Goal: Book appointment/travel/reservation

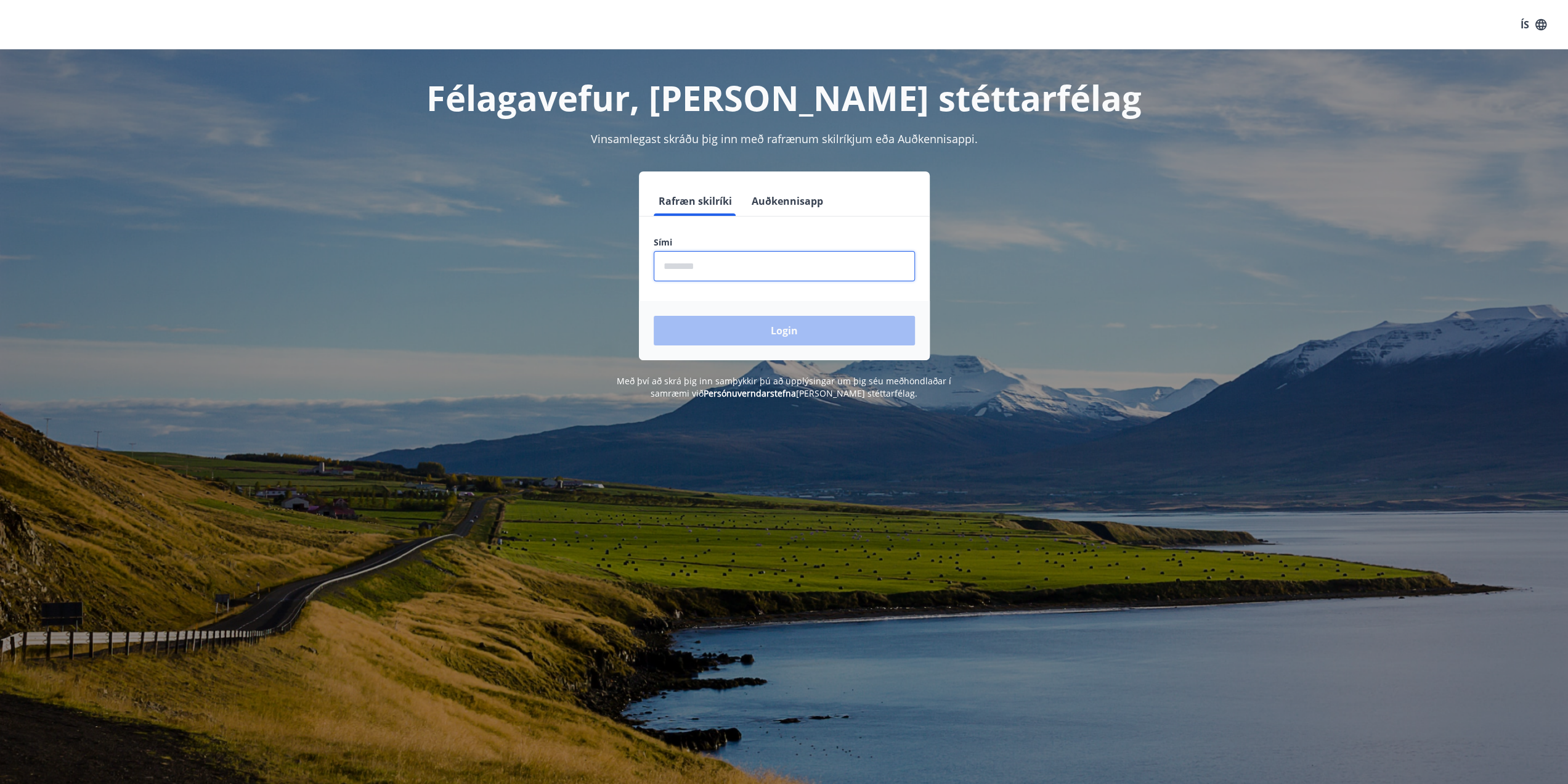
click at [733, 260] on input "phone" at bounding box center [784, 266] width 261 height 30
type input "********"
click at [783, 325] on button "Login" at bounding box center [784, 331] width 261 height 30
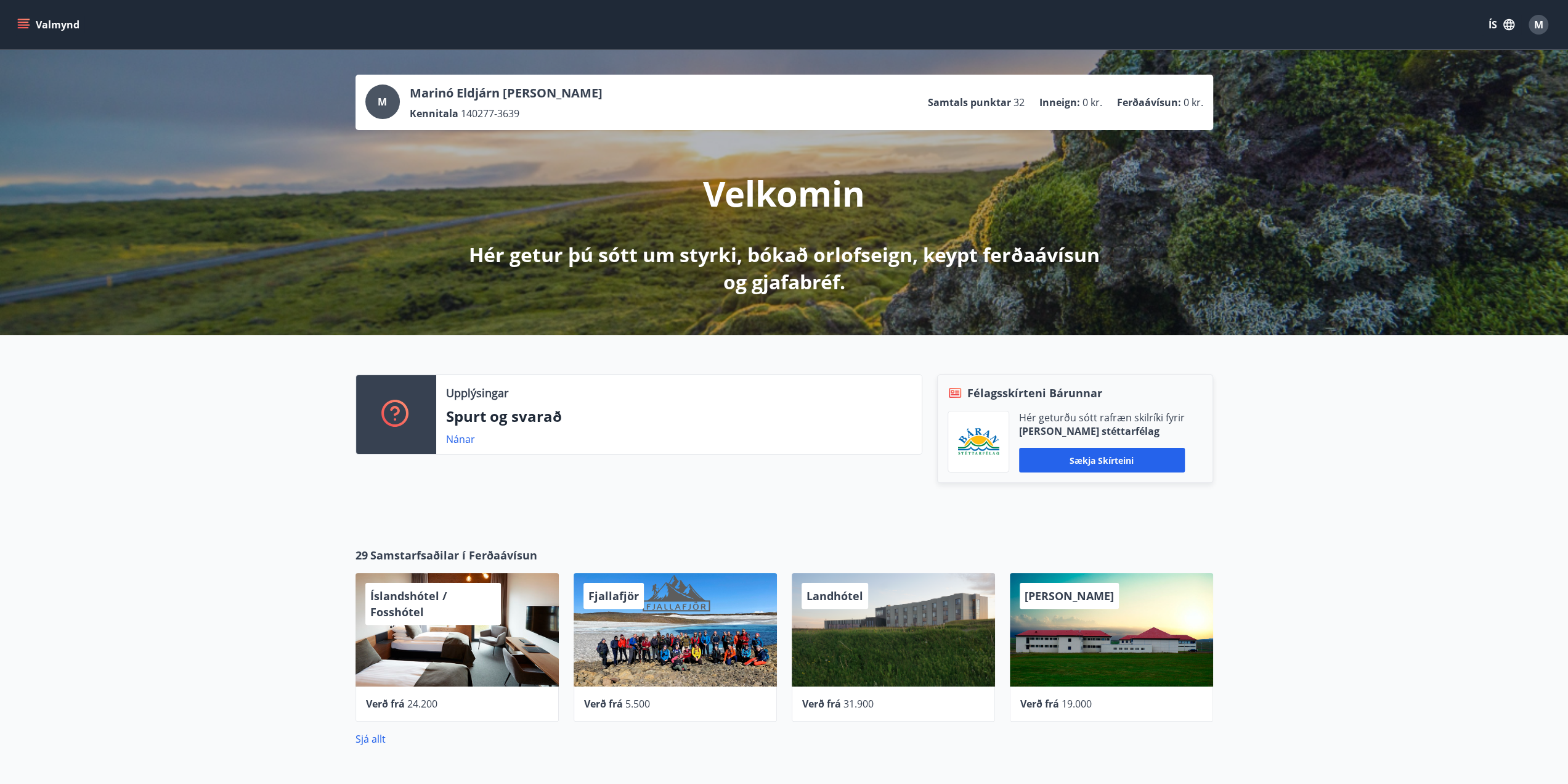
click at [22, 20] on icon "menu" at bounding box center [23, 25] width 12 height 12
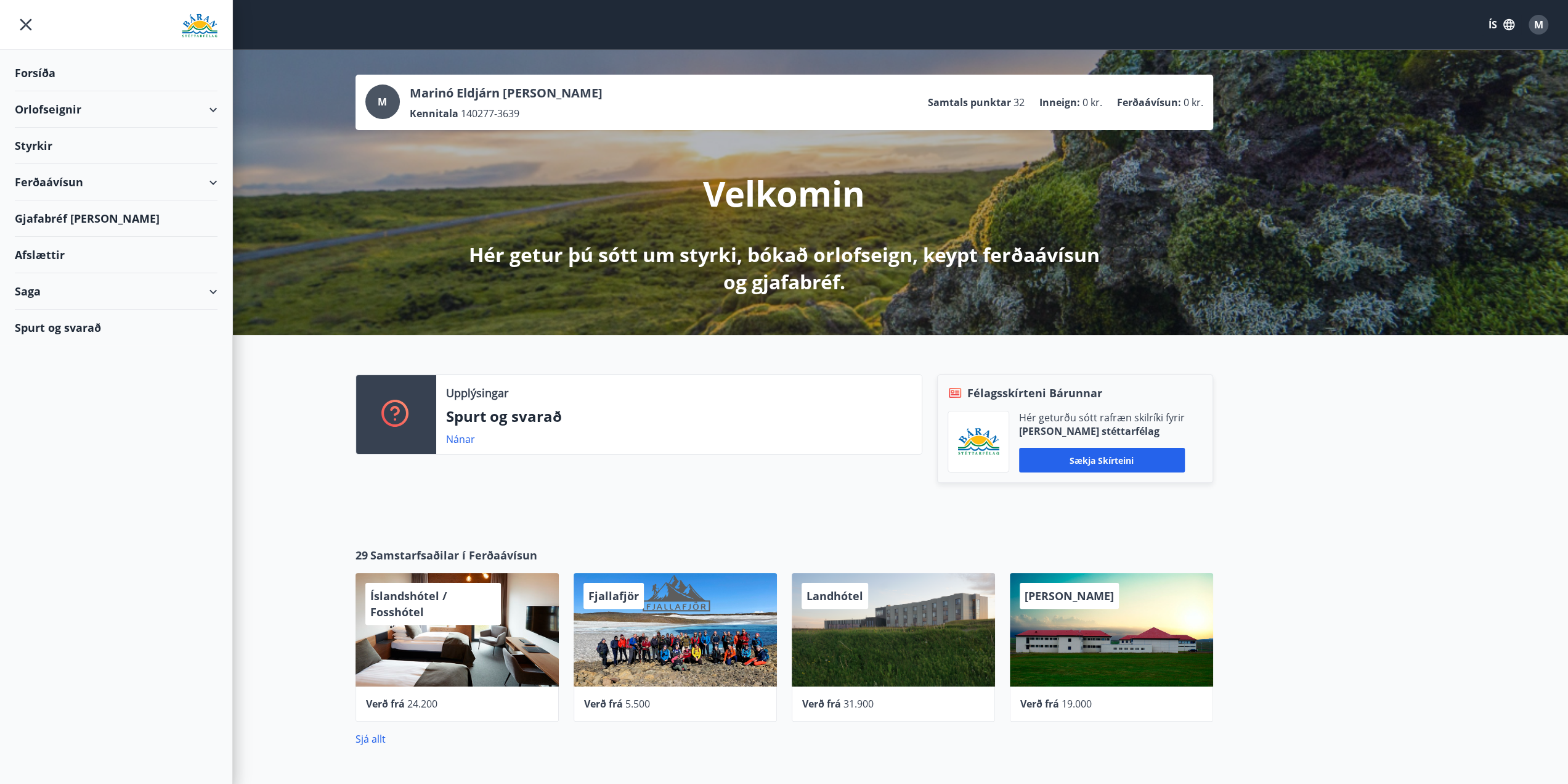
click at [77, 105] on div "Orlofseignir" at bounding box center [116, 109] width 203 height 37
click at [56, 146] on div "Framboð" at bounding box center [116, 140] width 183 height 26
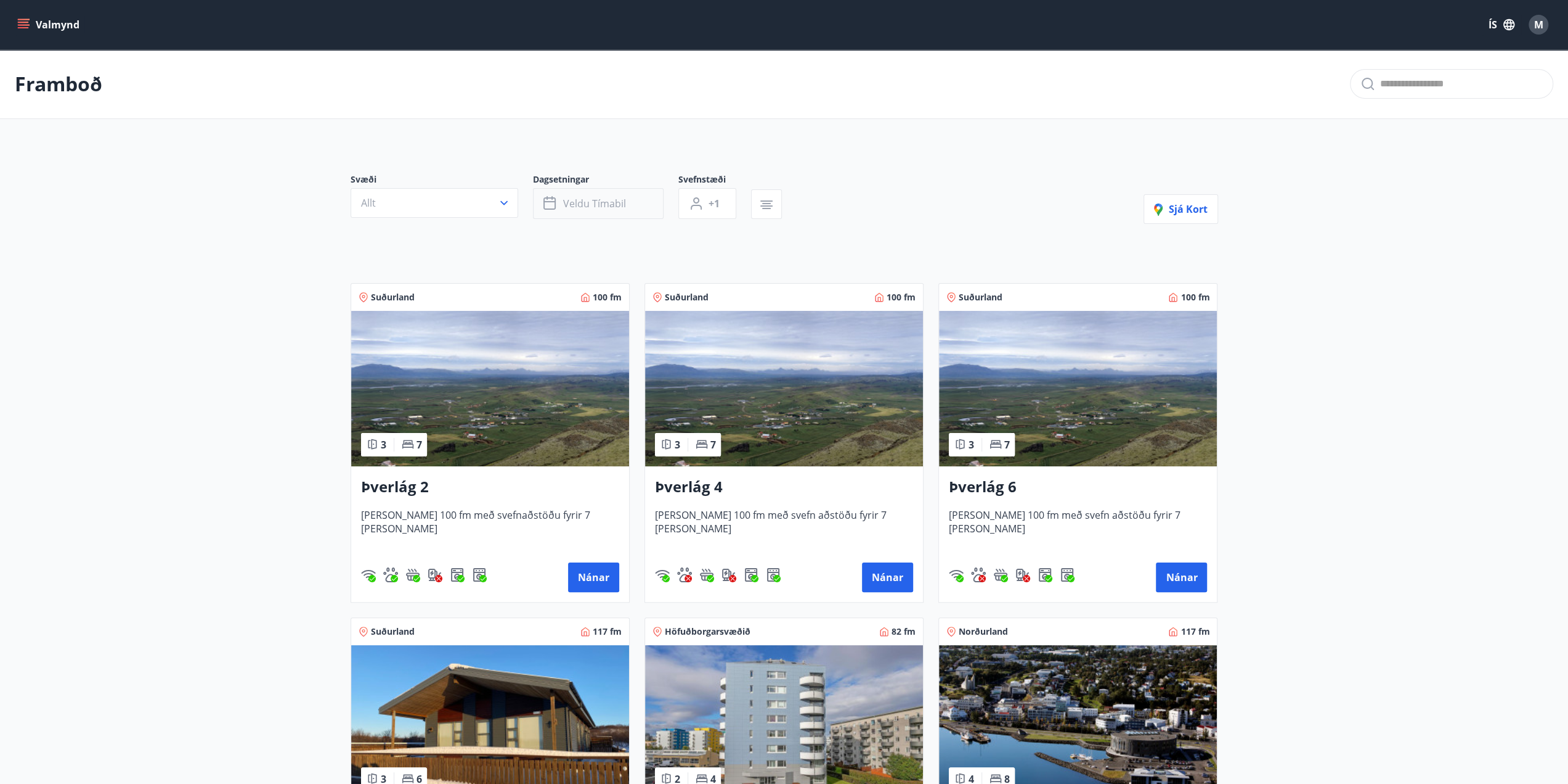
click at [610, 208] on span "Veldu tímabil" at bounding box center [595, 203] width 63 height 14
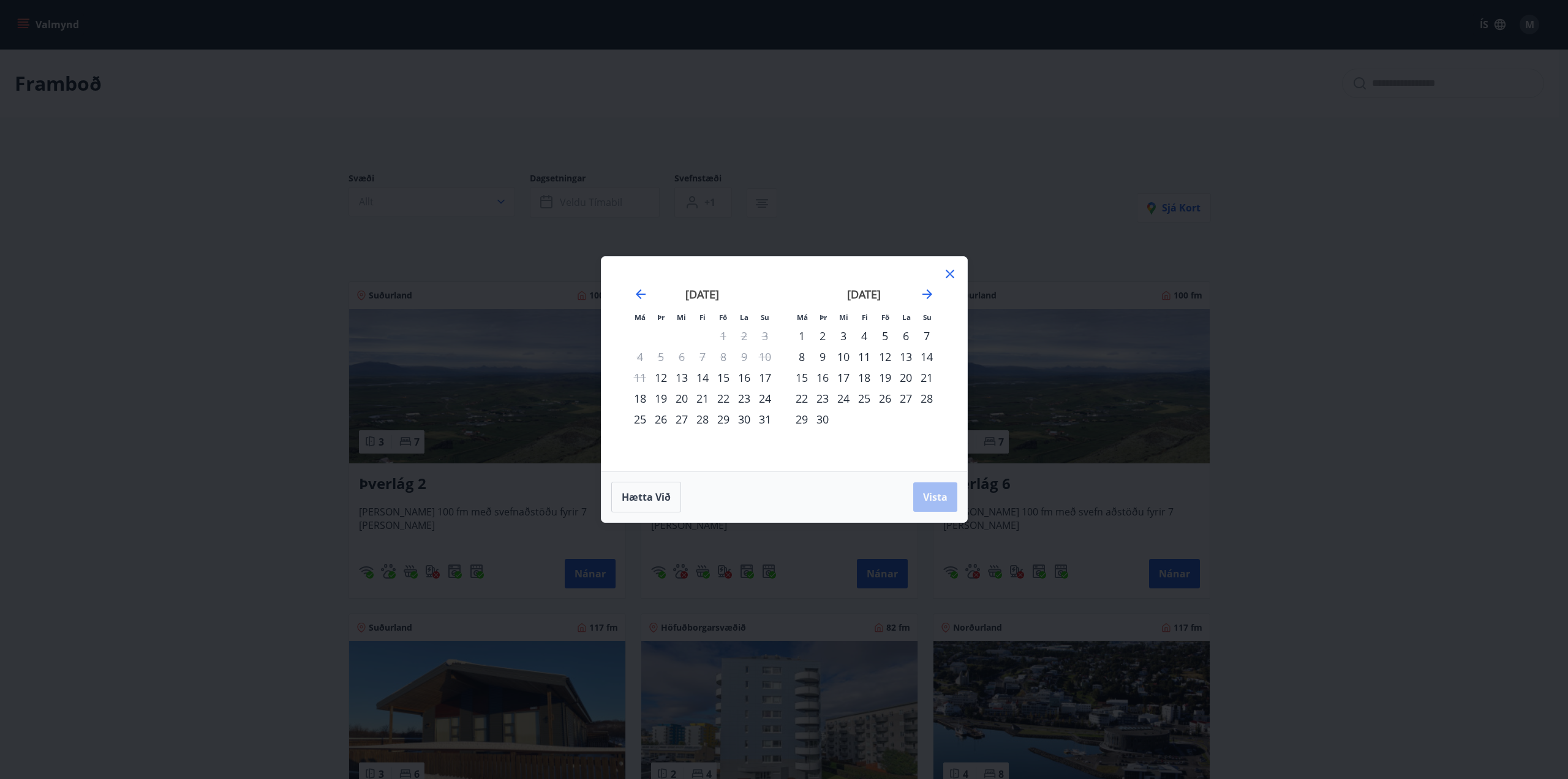
click at [887, 401] on div "26" at bounding box center [885, 398] width 21 height 21
click at [804, 420] on div "29" at bounding box center [802, 419] width 21 height 21
click at [938, 496] on span "Vista" at bounding box center [935, 497] width 25 height 14
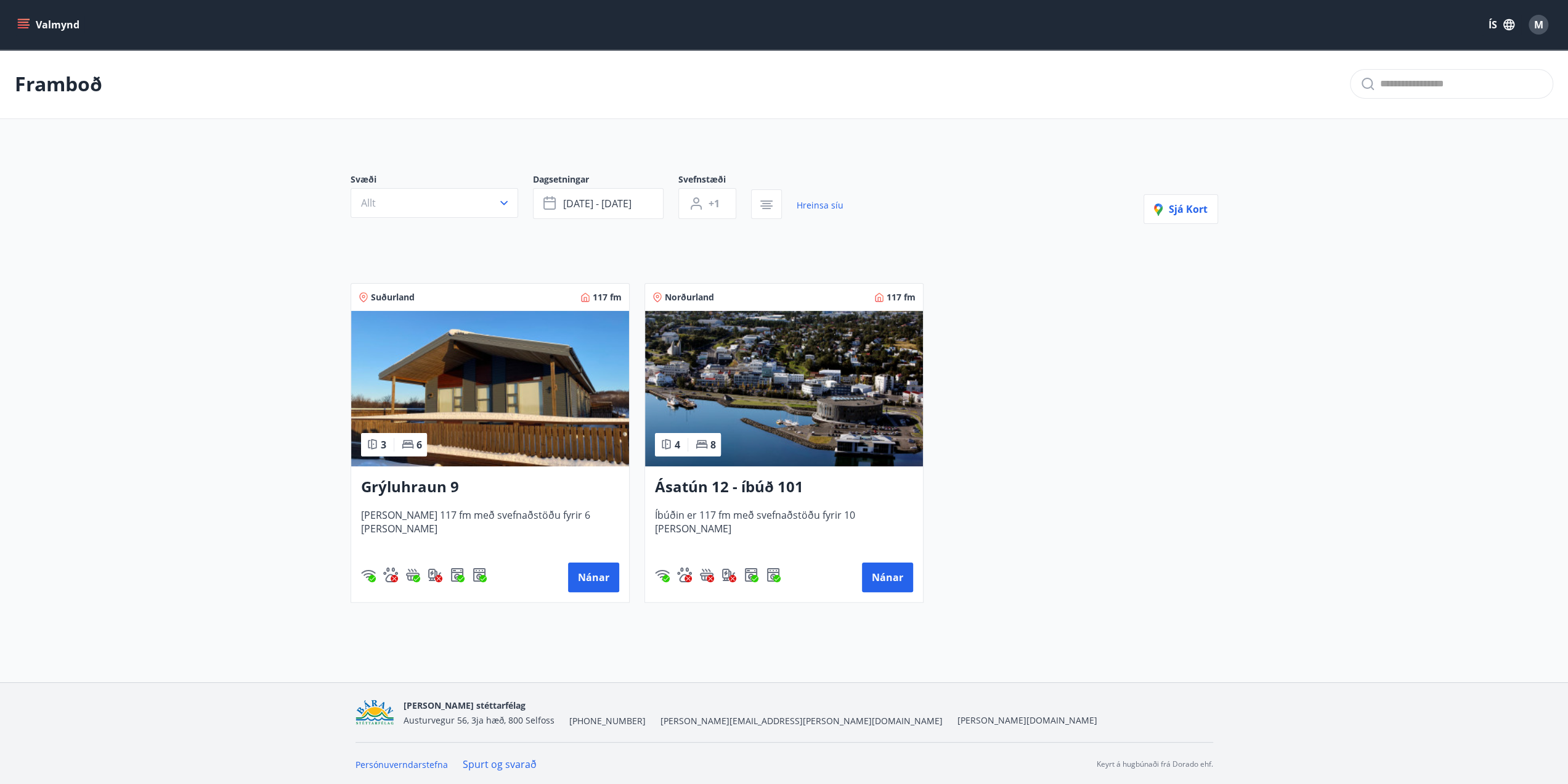
click at [528, 419] on img at bounding box center [491, 389] width 278 height 155
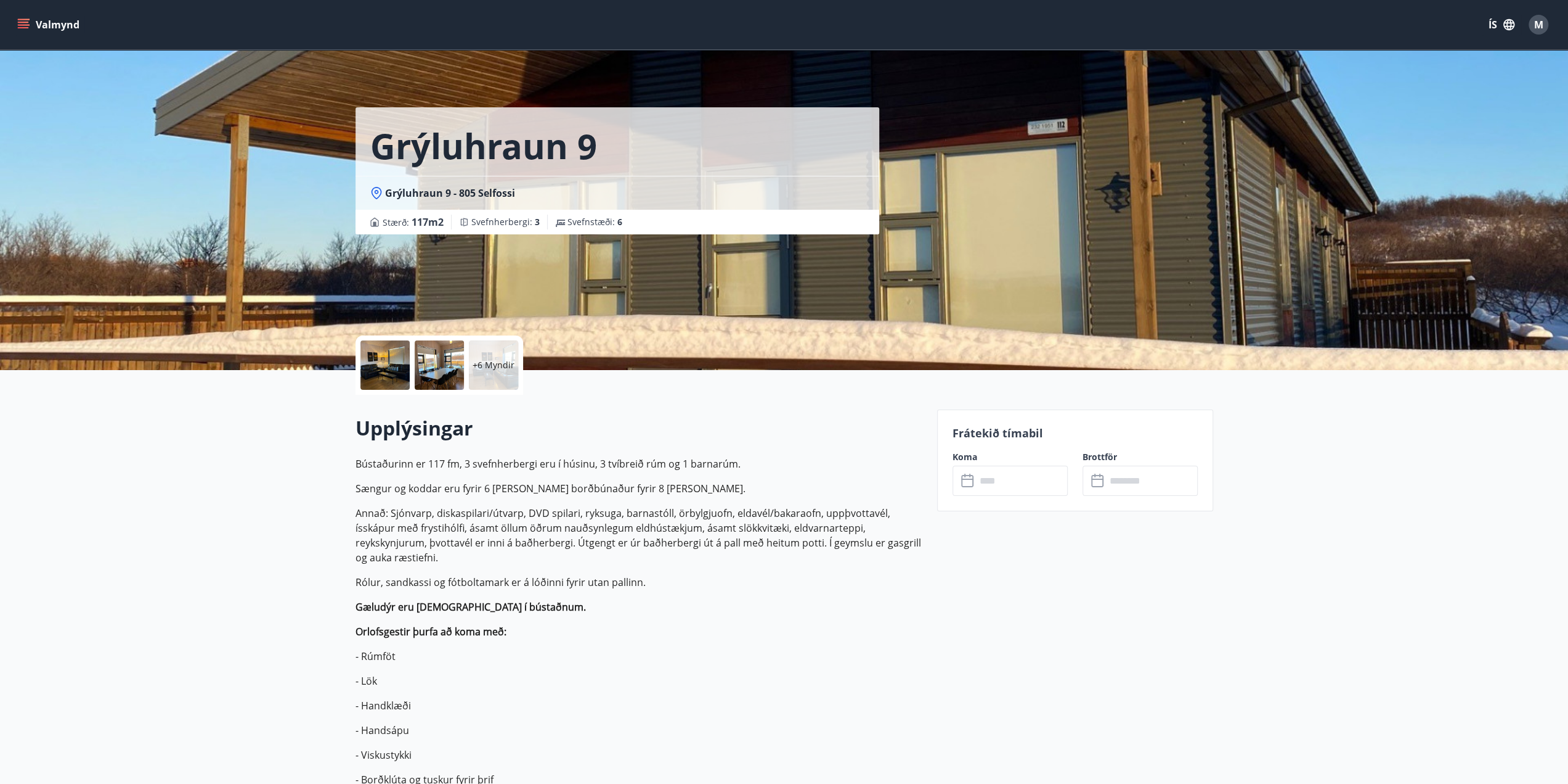
click at [489, 371] on p "+6 Myndir" at bounding box center [493, 365] width 42 height 12
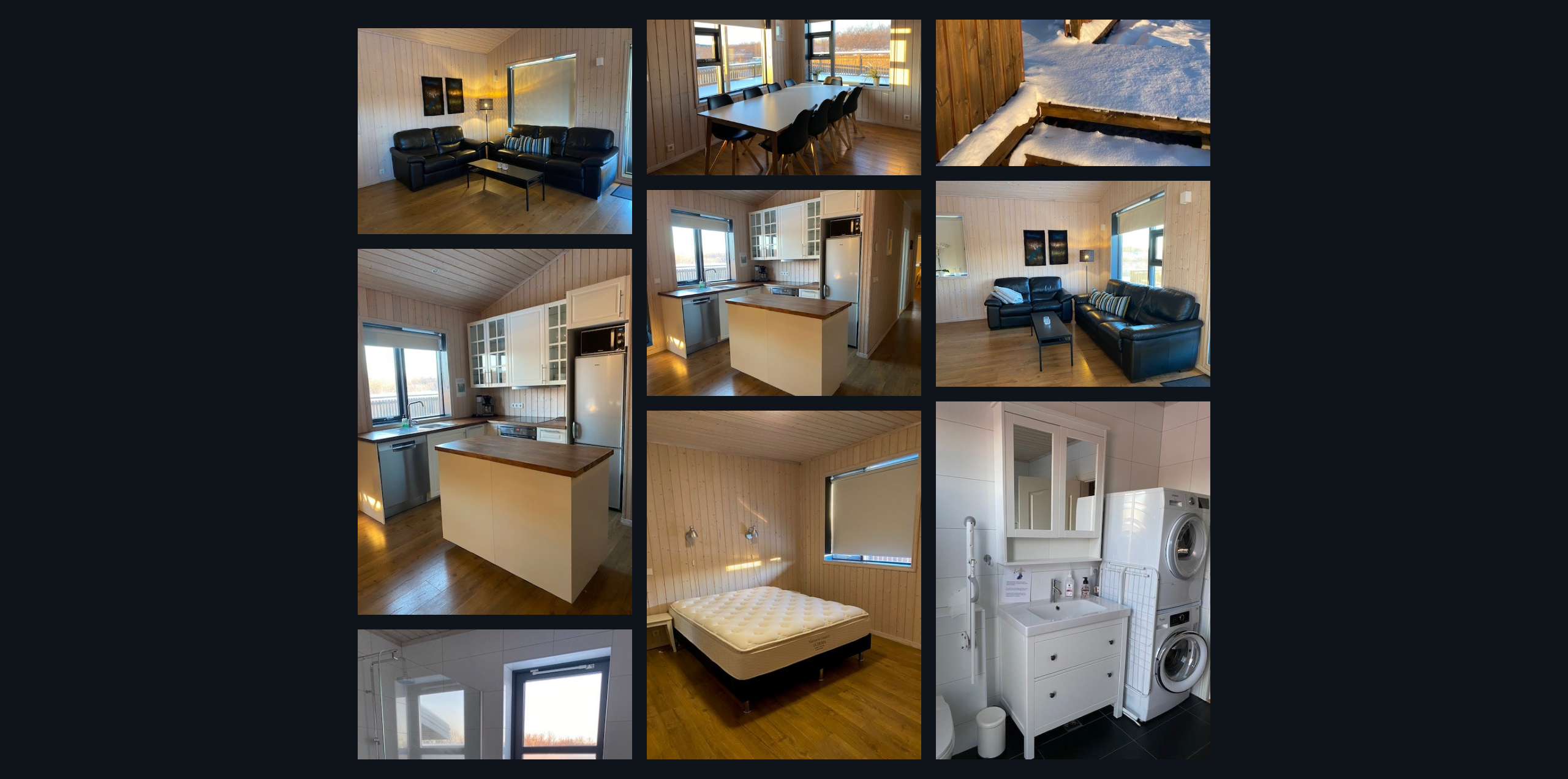
scroll to position [306, 0]
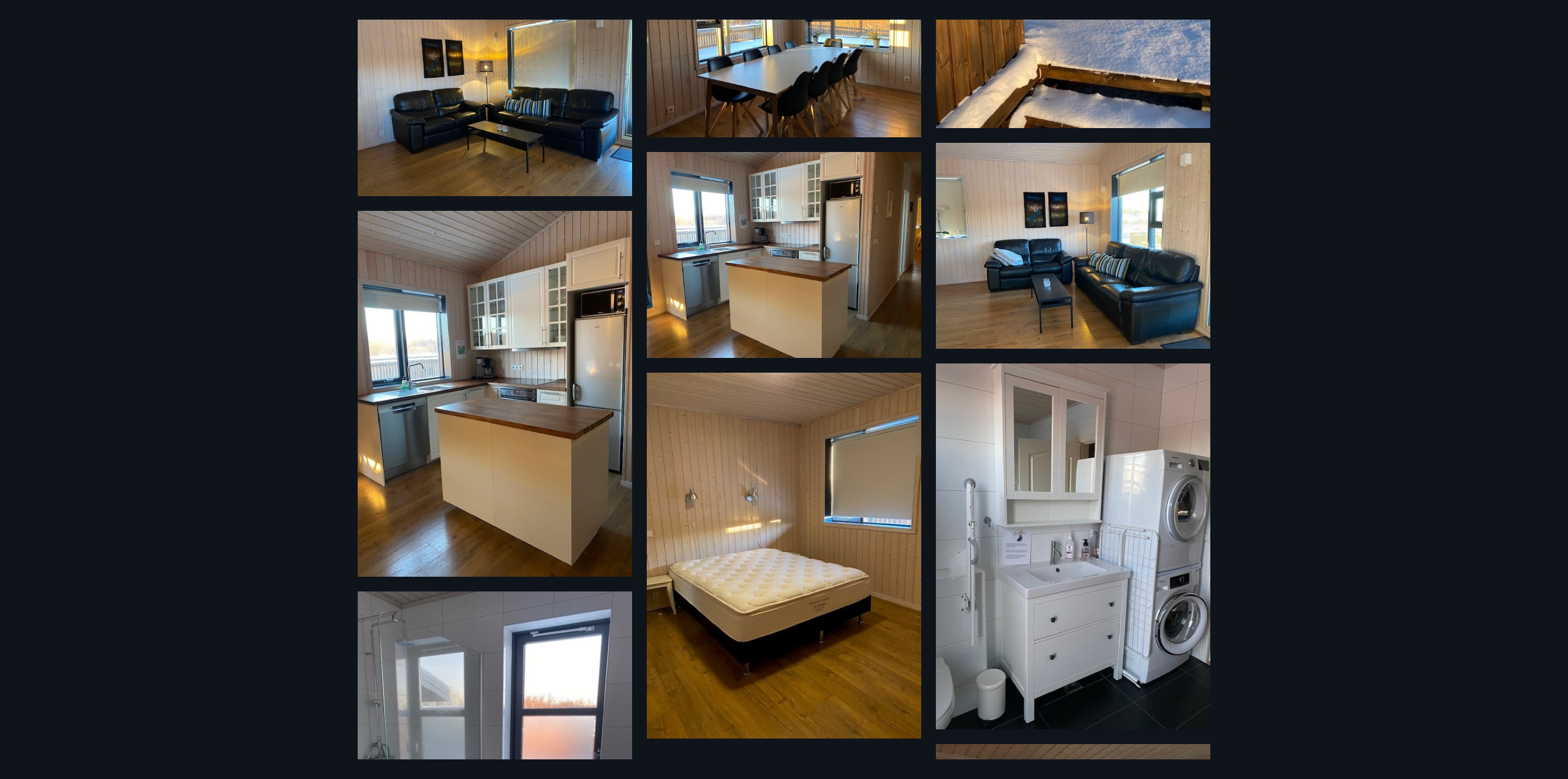
drag, startPoint x: 1277, startPoint y: 466, endPoint x: 1236, endPoint y: 513, distance: 62.4
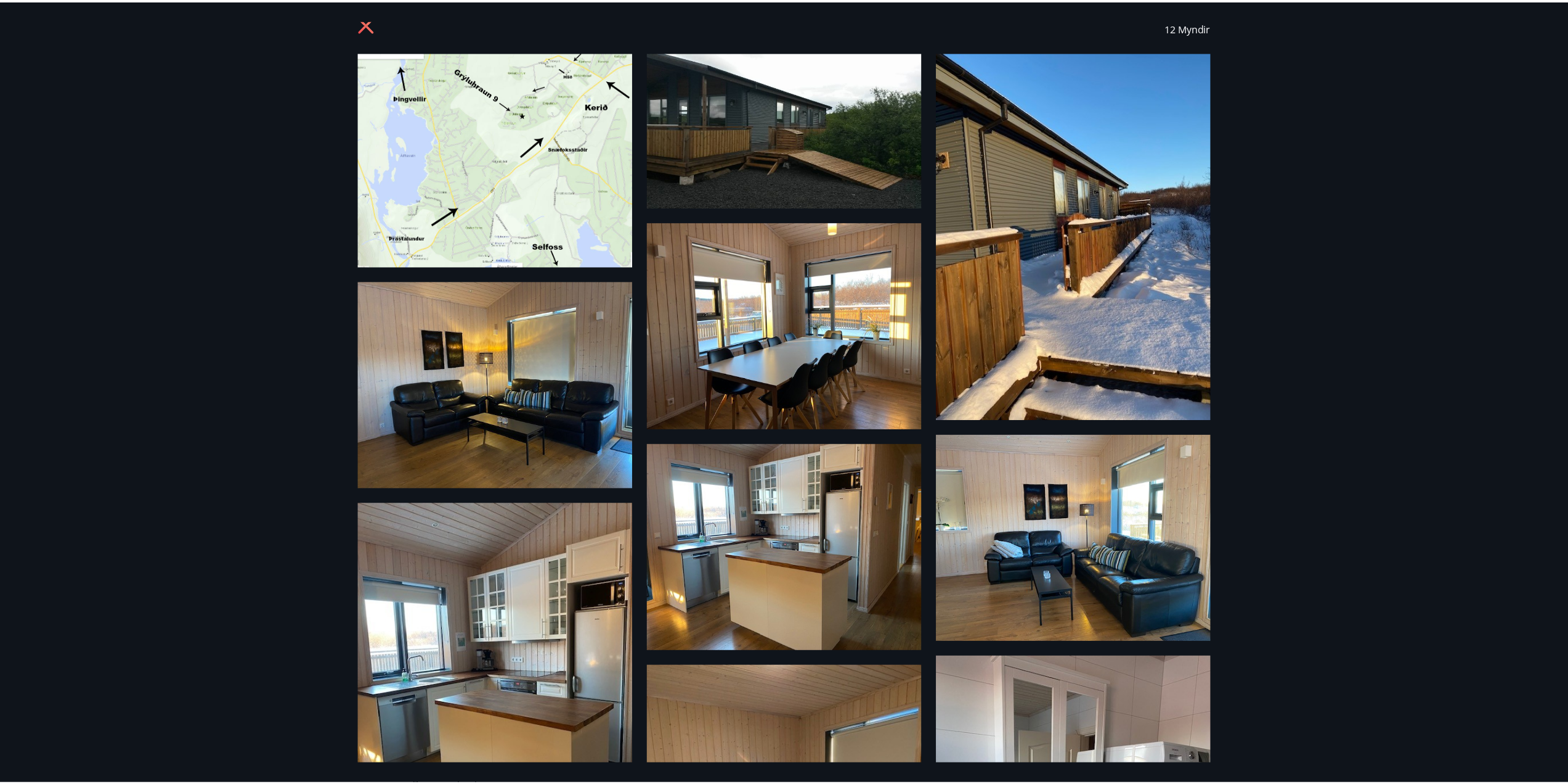
scroll to position [0, 0]
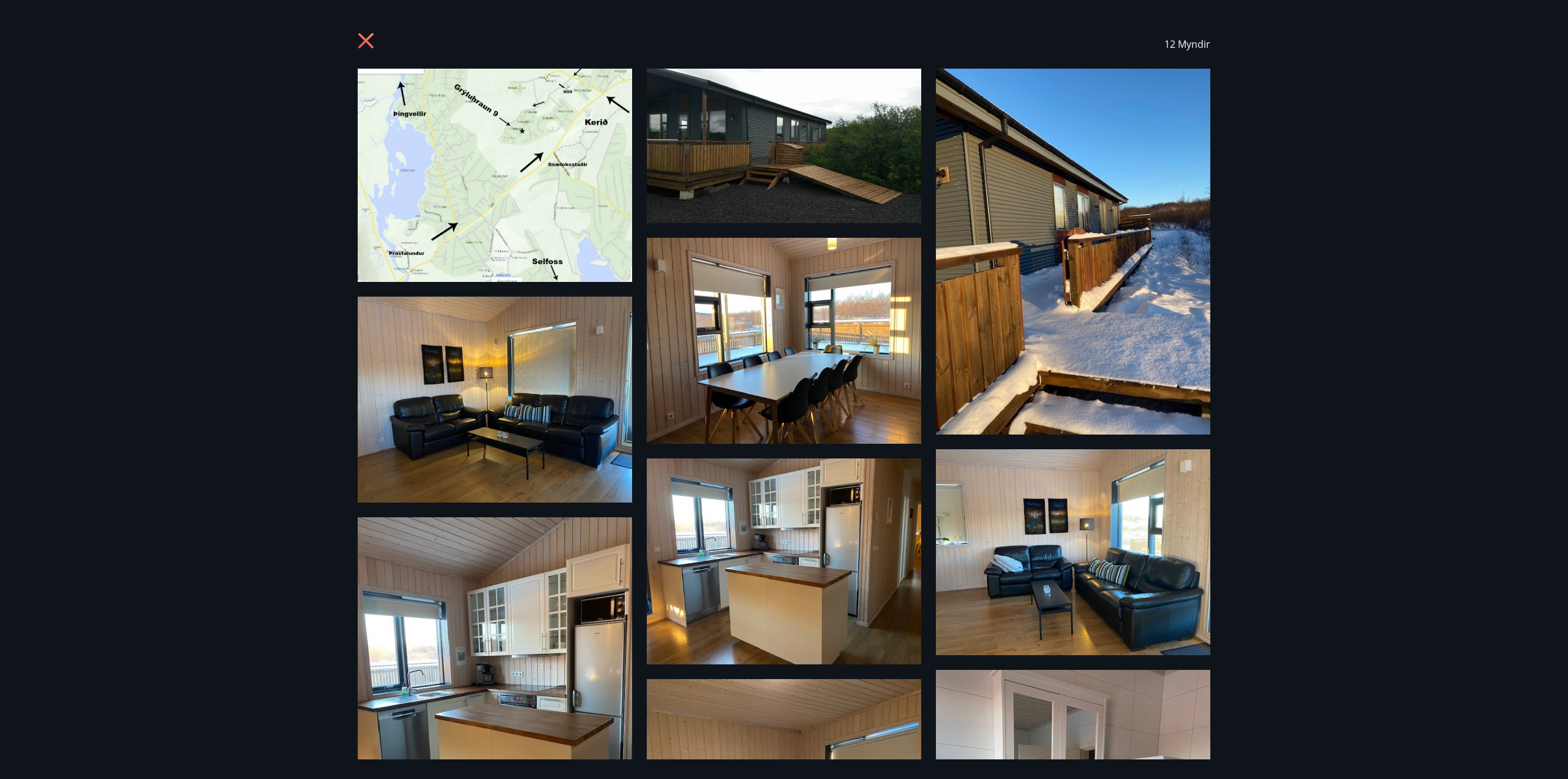
click at [367, 48] on icon at bounding box center [367, 42] width 20 height 20
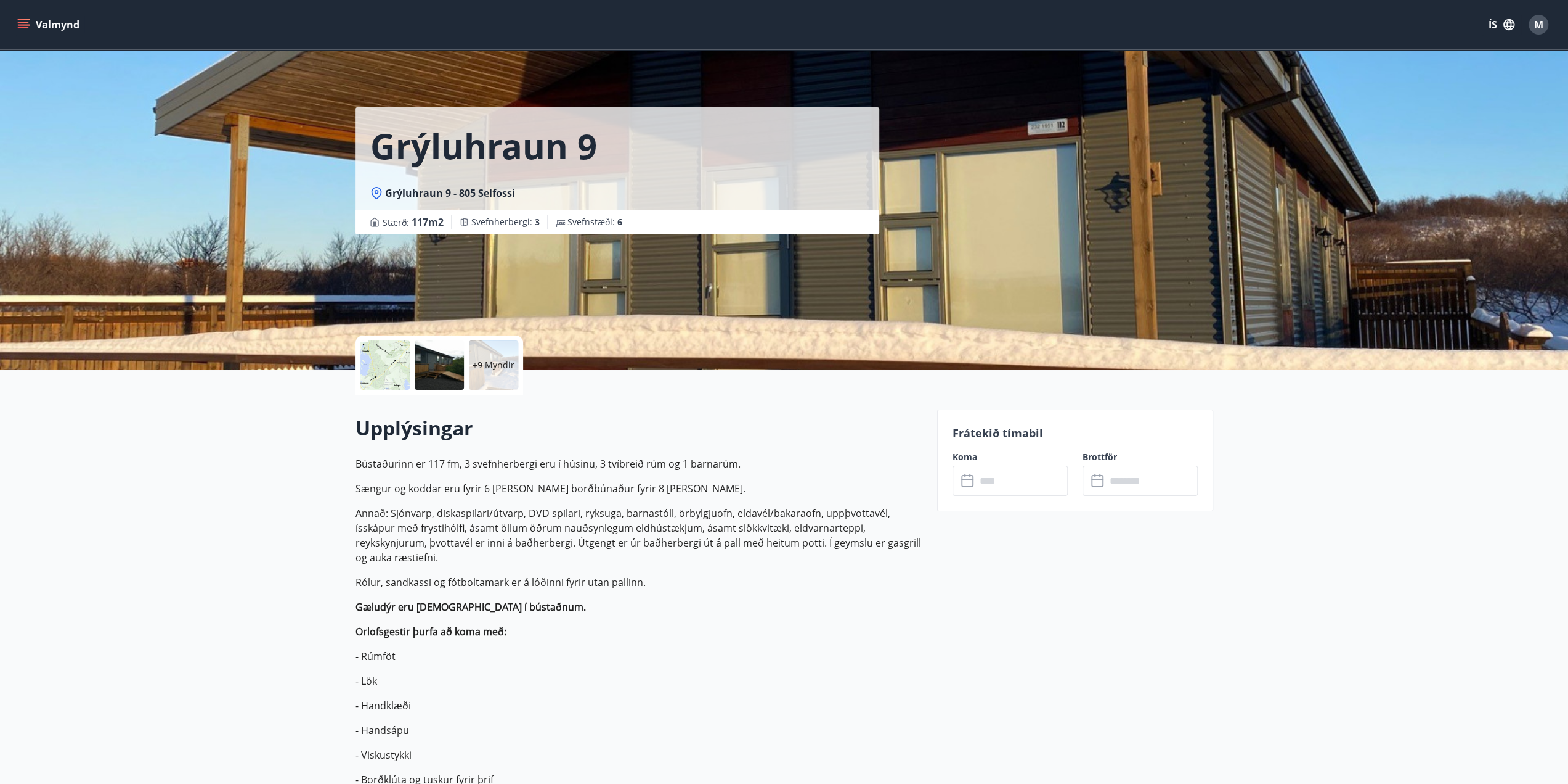
drag, startPoint x: 635, startPoint y: 635, endPoint x: 594, endPoint y: 606, distance: 50.2
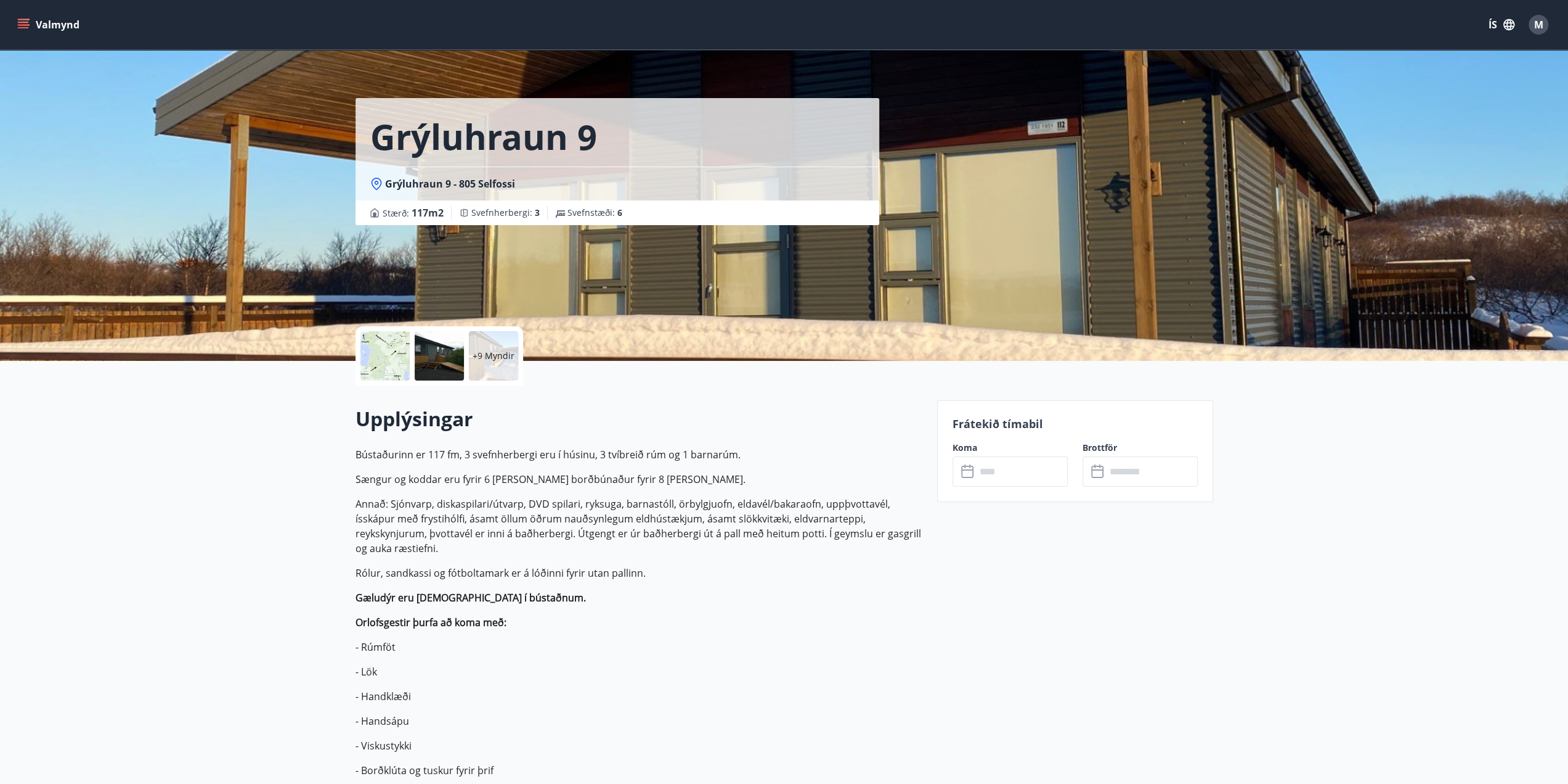
scroll to position [17, 0]
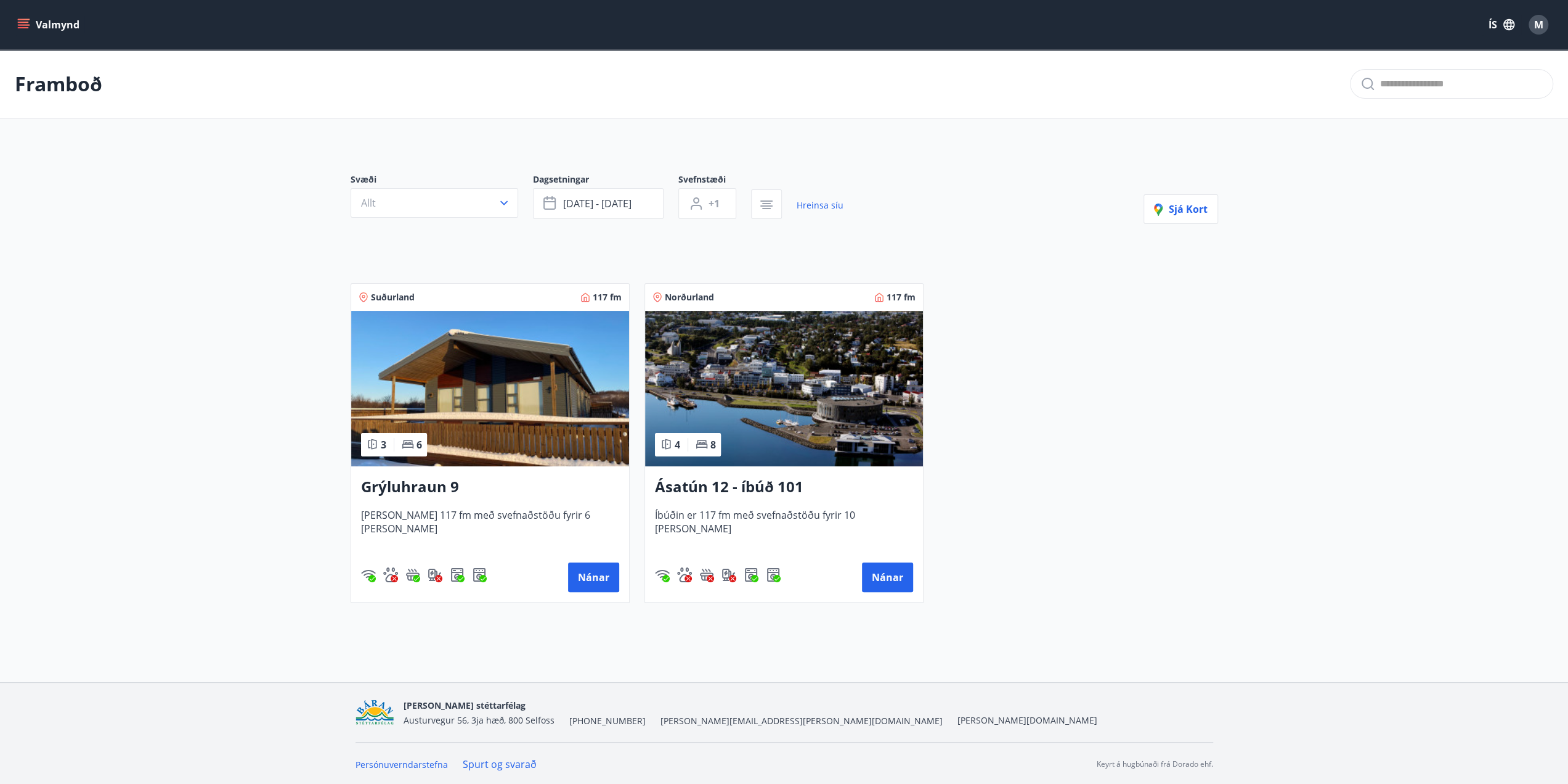
click at [27, 21] on icon "menu" at bounding box center [23, 21] width 11 height 1
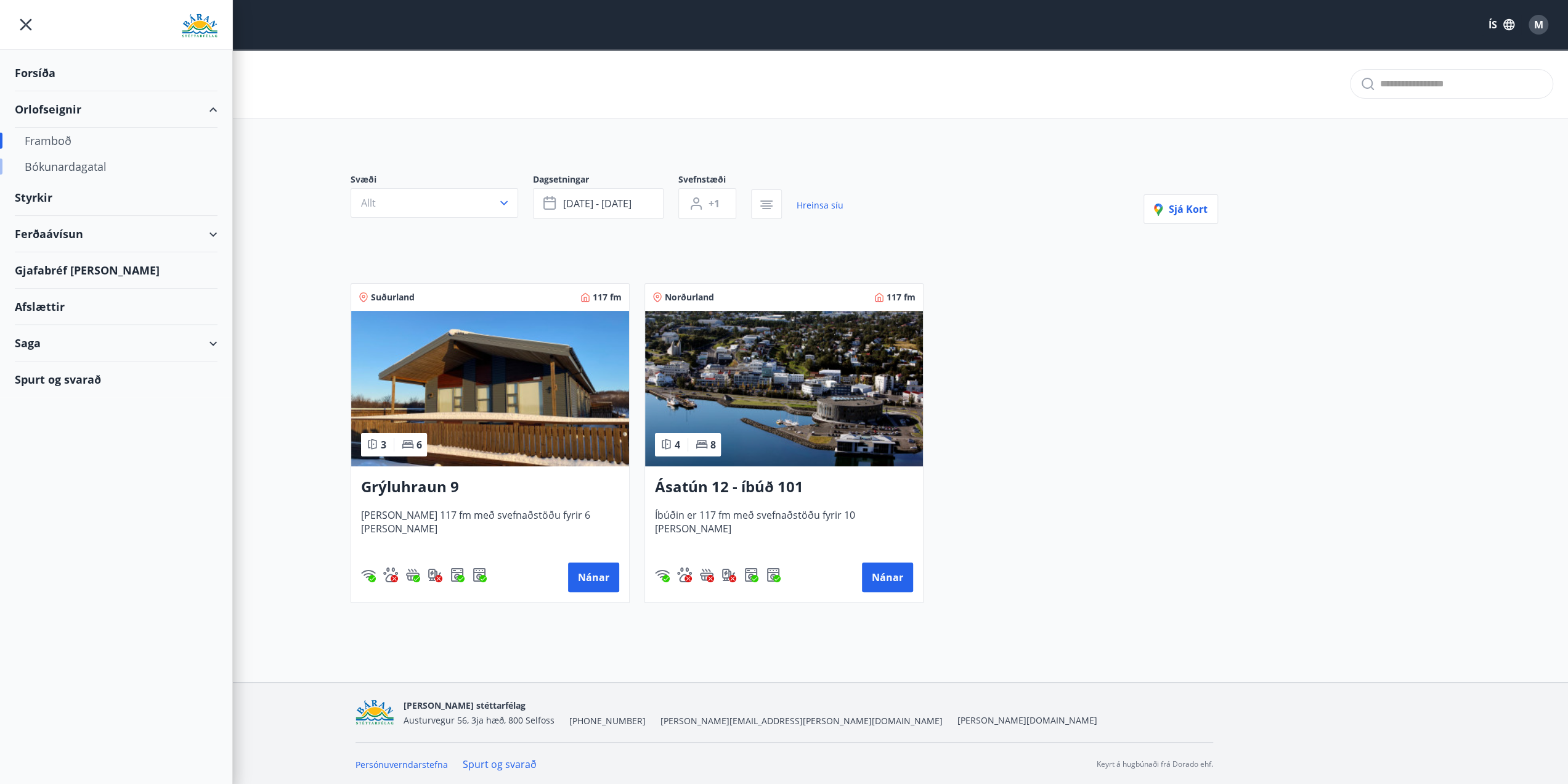
click at [81, 170] on div "Bókunardagatal" at bounding box center [116, 167] width 183 height 26
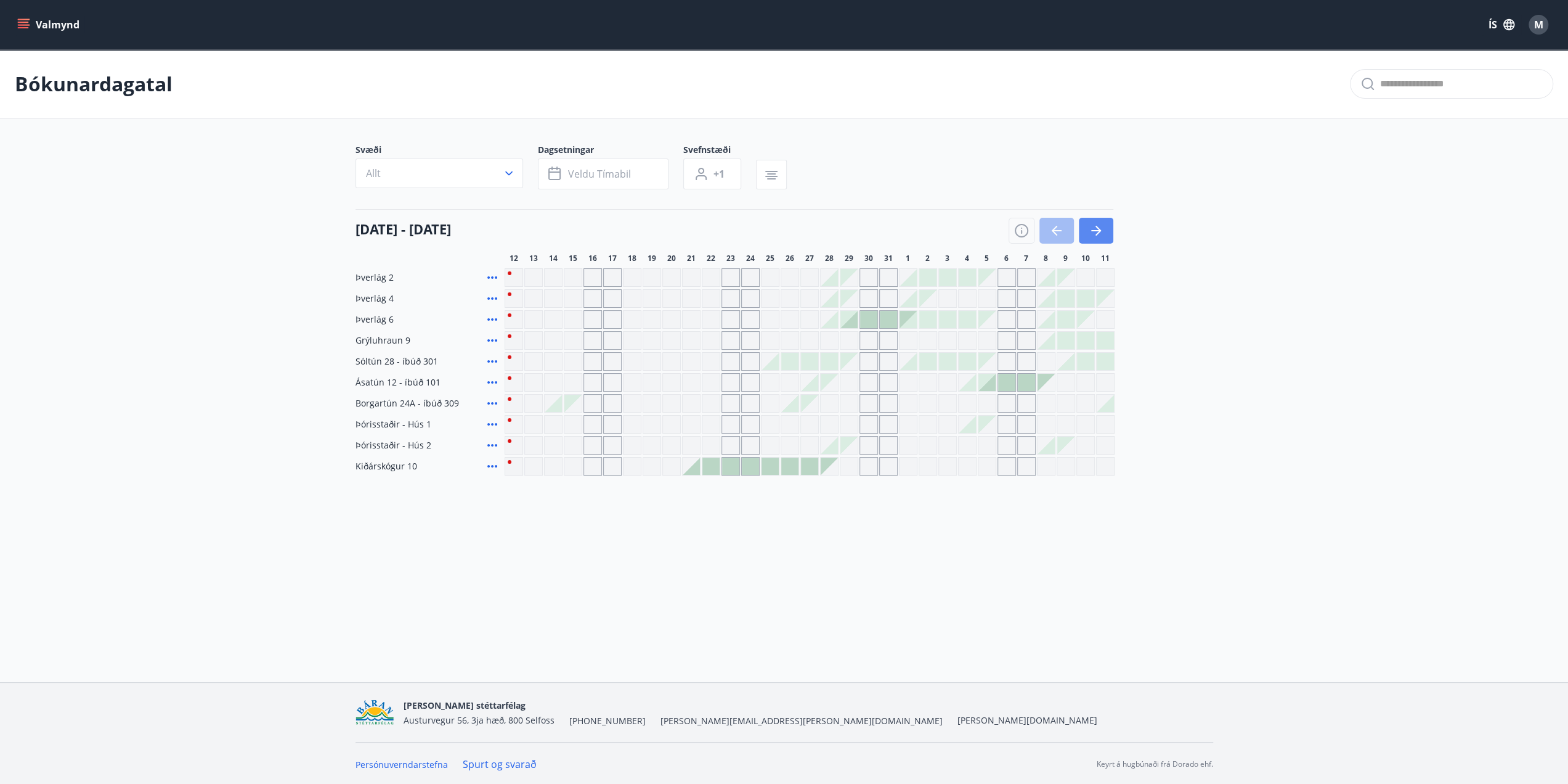
click at [1093, 231] on icon "button" at bounding box center [1096, 230] width 15 height 15
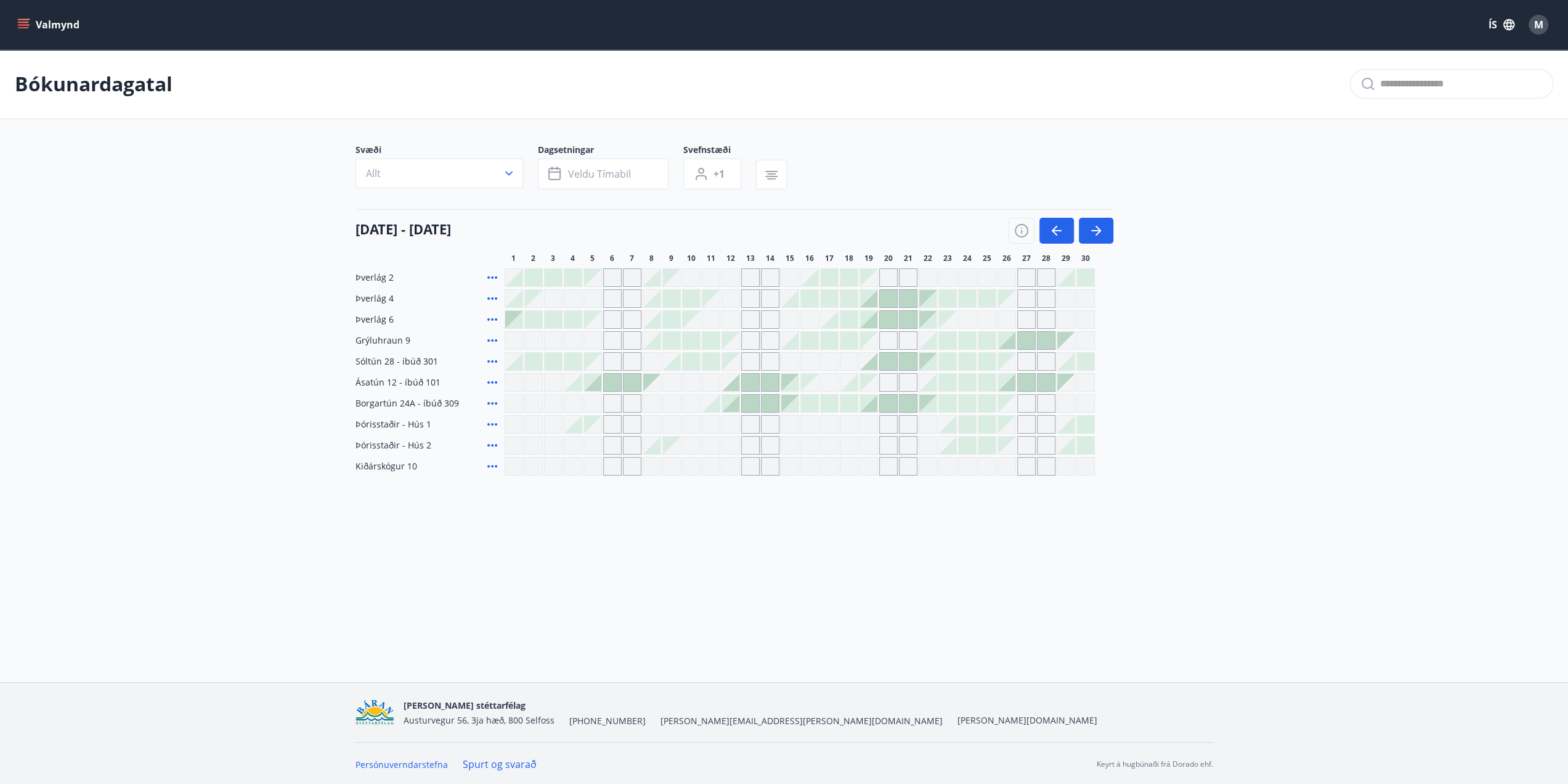
click at [1008, 338] on div at bounding box center [1007, 340] width 17 height 17
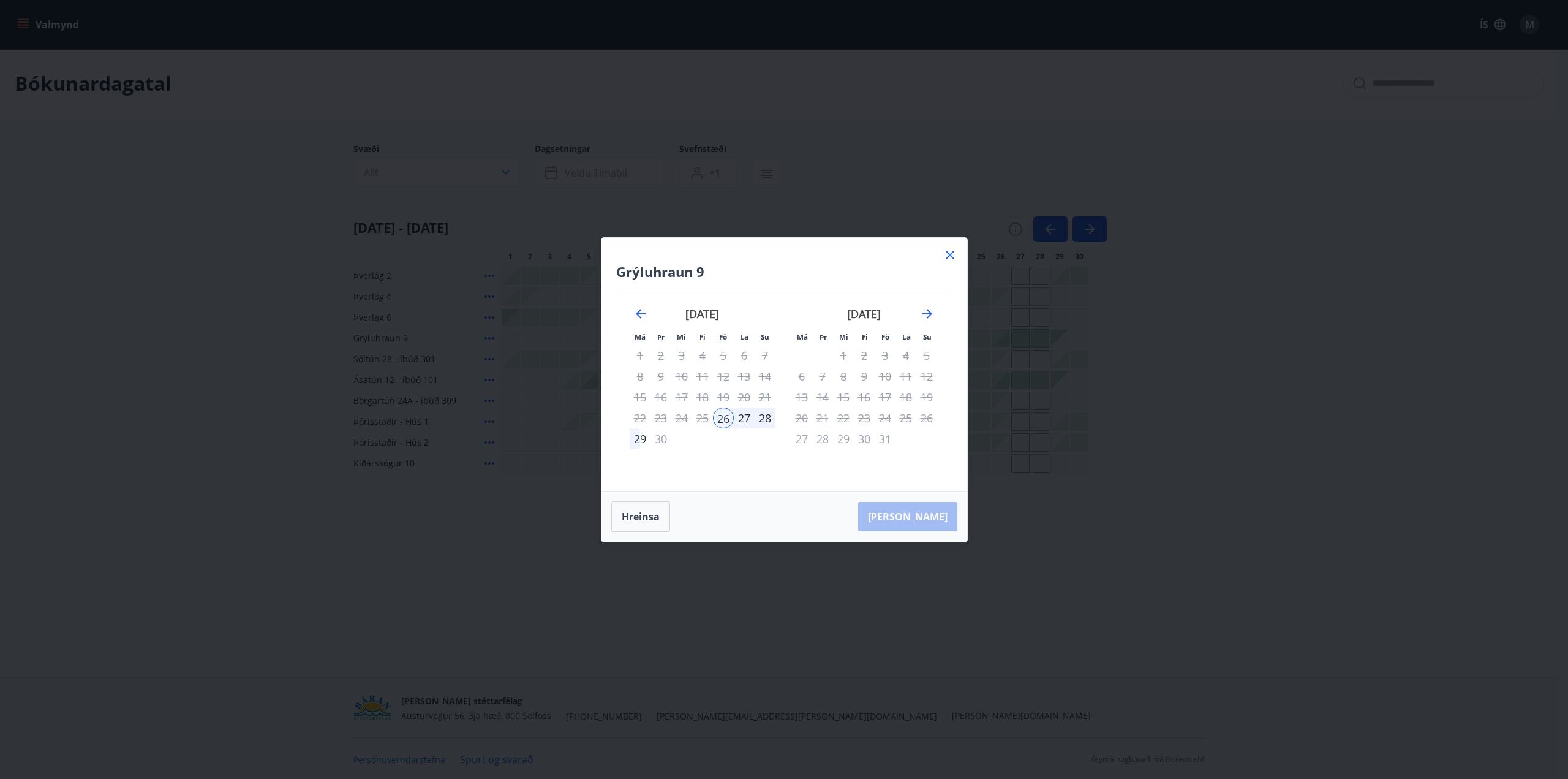
click at [724, 420] on div "26" at bounding box center [723, 418] width 21 height 21
click at [641, 440] on div "29" at bounding box center [640, 439] width 21 height 21
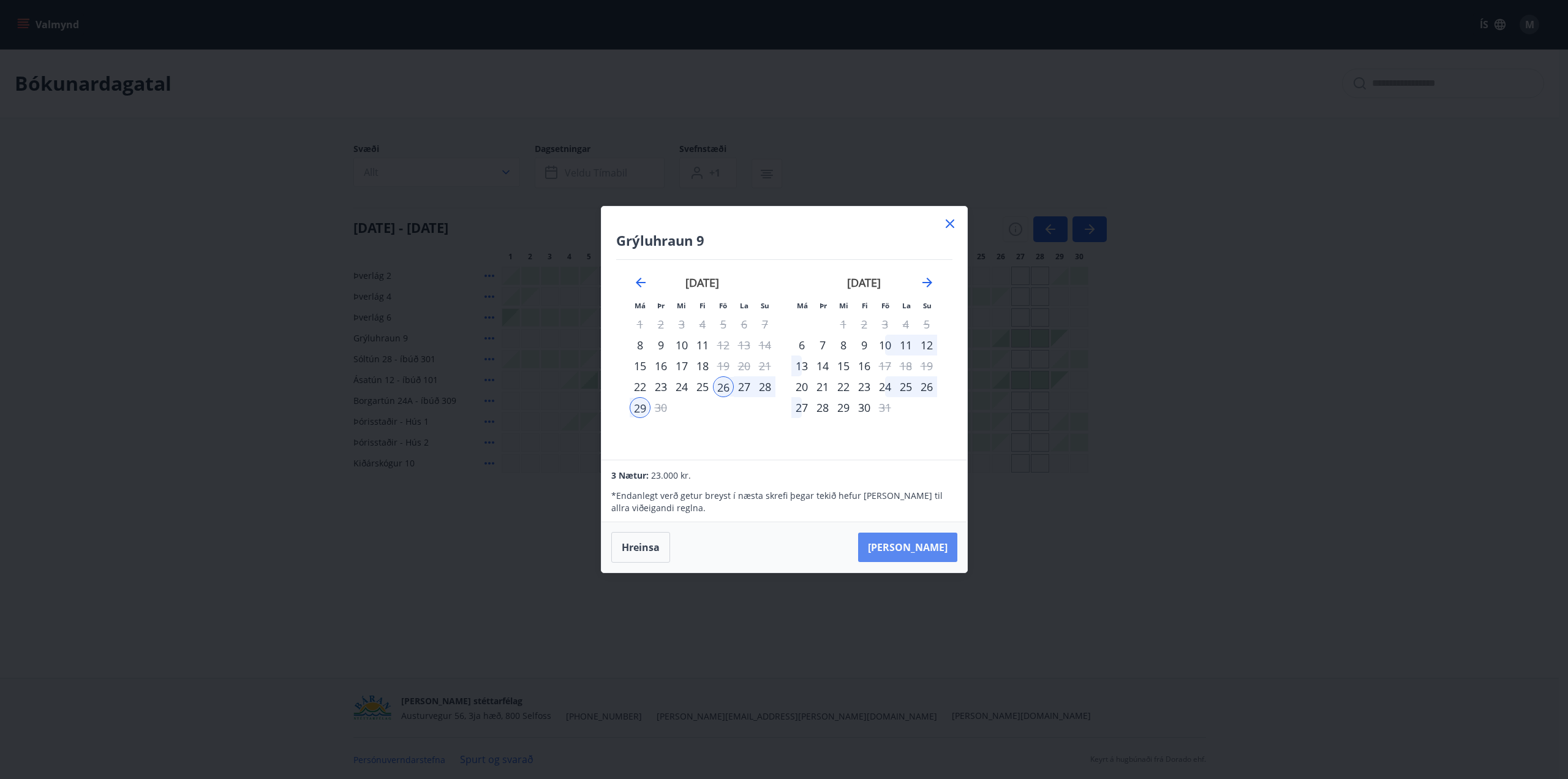
click at [936, 550] on button "Taka Frá" at bounding box center [908, 546] width 99 height 30
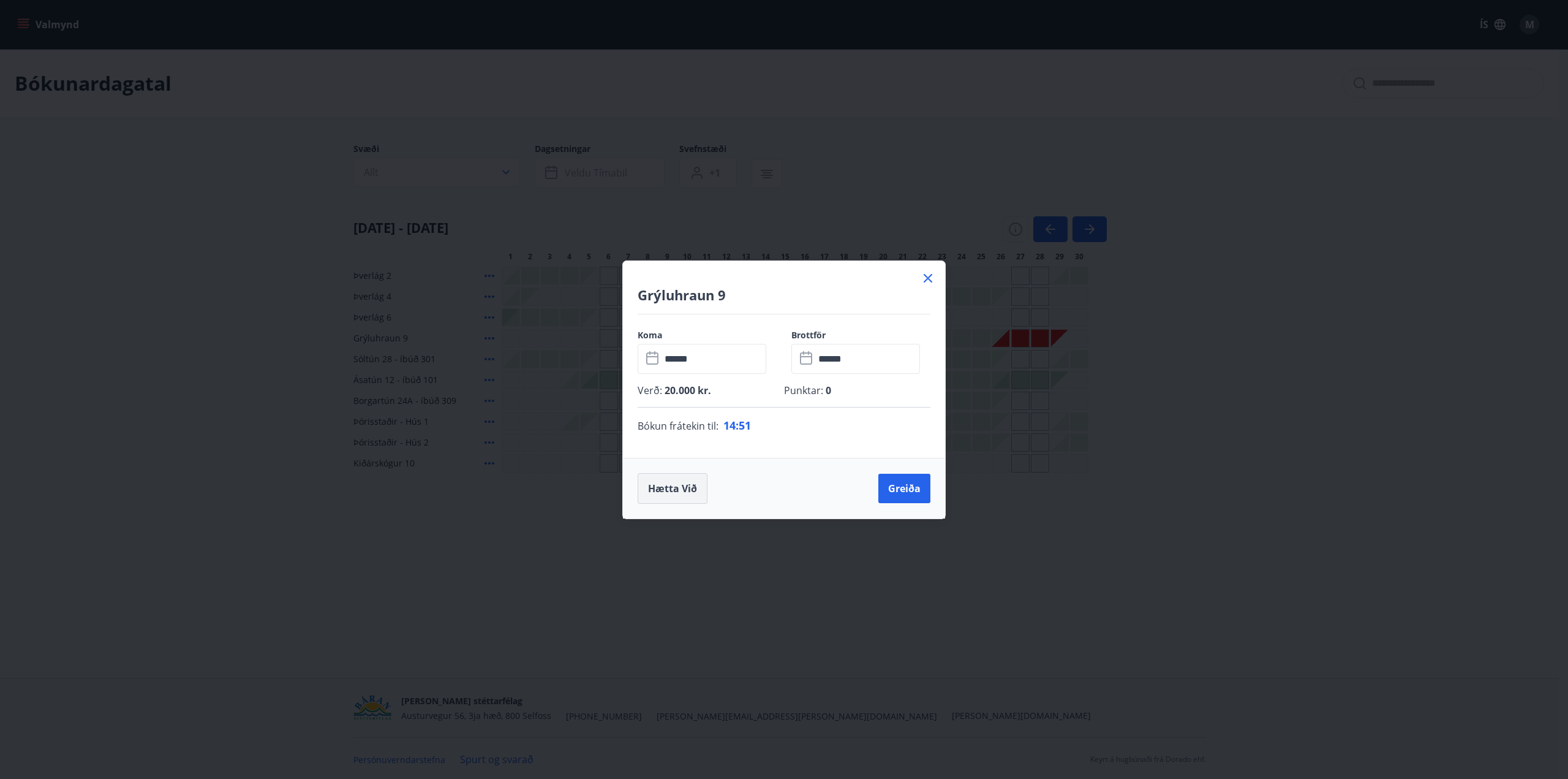
click at [678, 484] on button "Hætta við" at bounding box center [673, 488] width 70 height 31
